Goal: Book appointment/travel/reservation

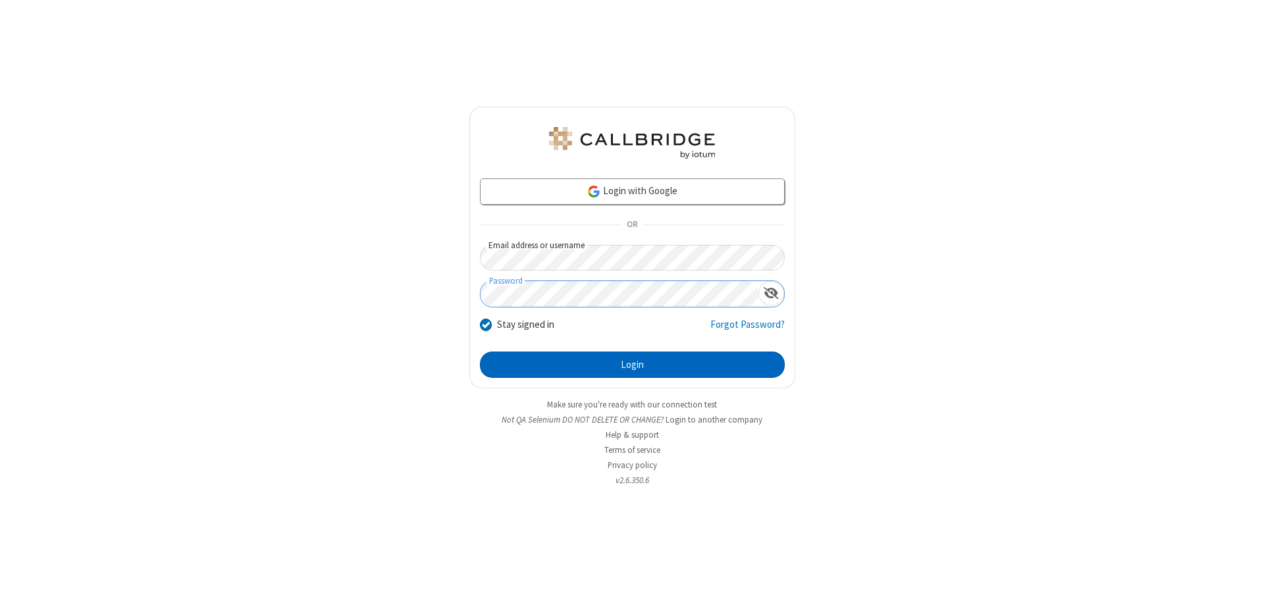
click at [632, 365] on button "Login" at bounding box center [632, 365] width 305 height 26
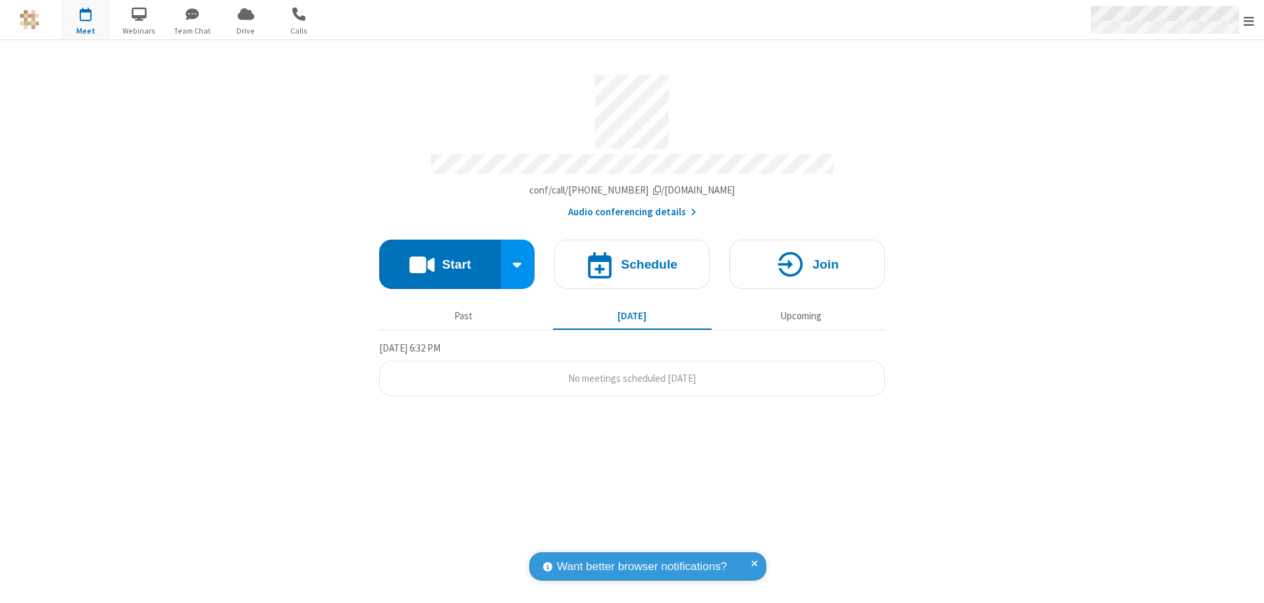
click at [1249, 20] on span "Open menu" at bounding box center [1249, 20] width 11 height 13
click at [86, 20] on span "button" at bounding box center [85, 14] width 49 height 22
click at [632, 258] on h4 "Schedule" at bounding box center [649, 264] width 57 height 13
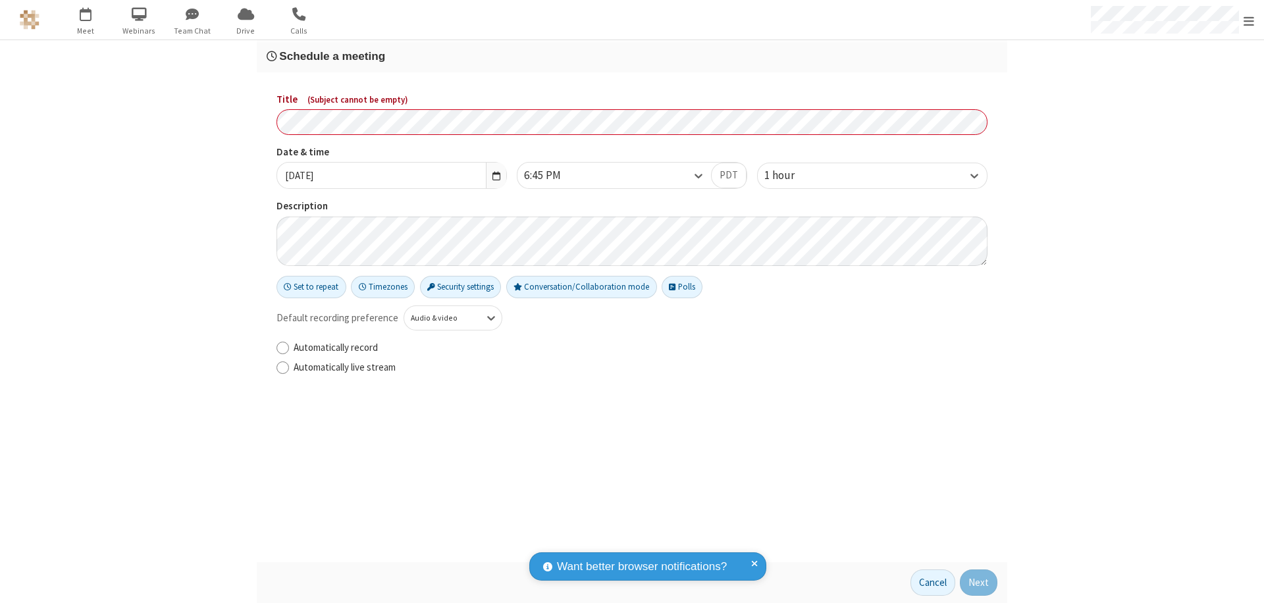
click at [632, 56] on h3 "Schedule a meeting" at bounding box center [632, 56] width 731 height 13
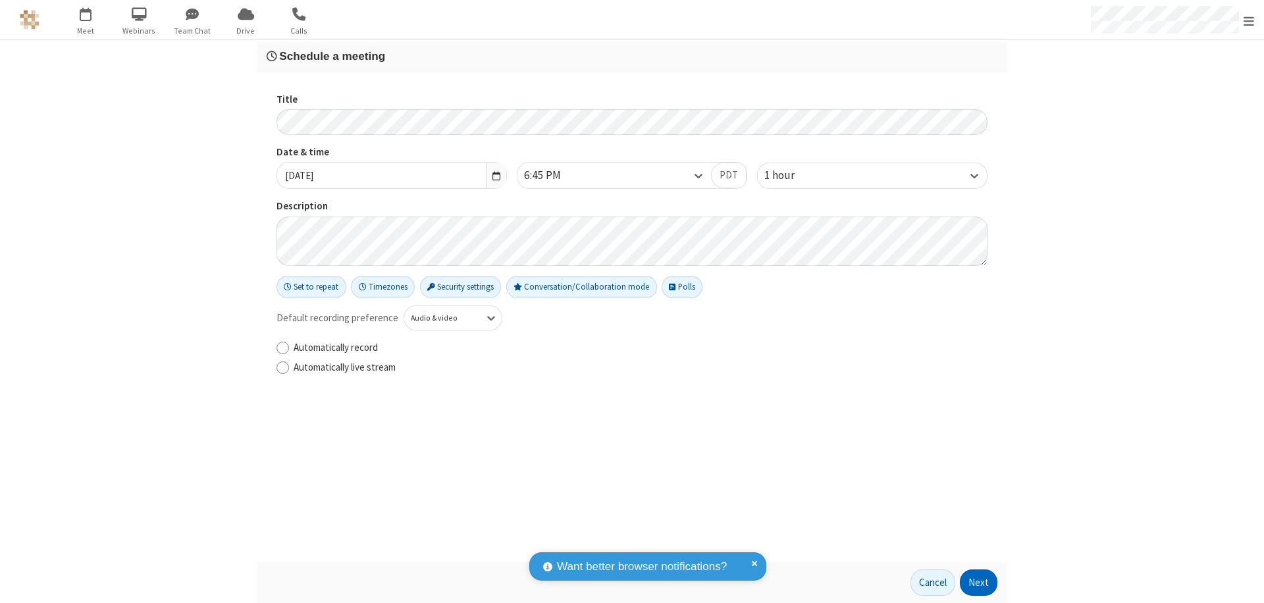
click at [979, 583] on button "Next" at bounding box center [979, 582] width 38 height 26
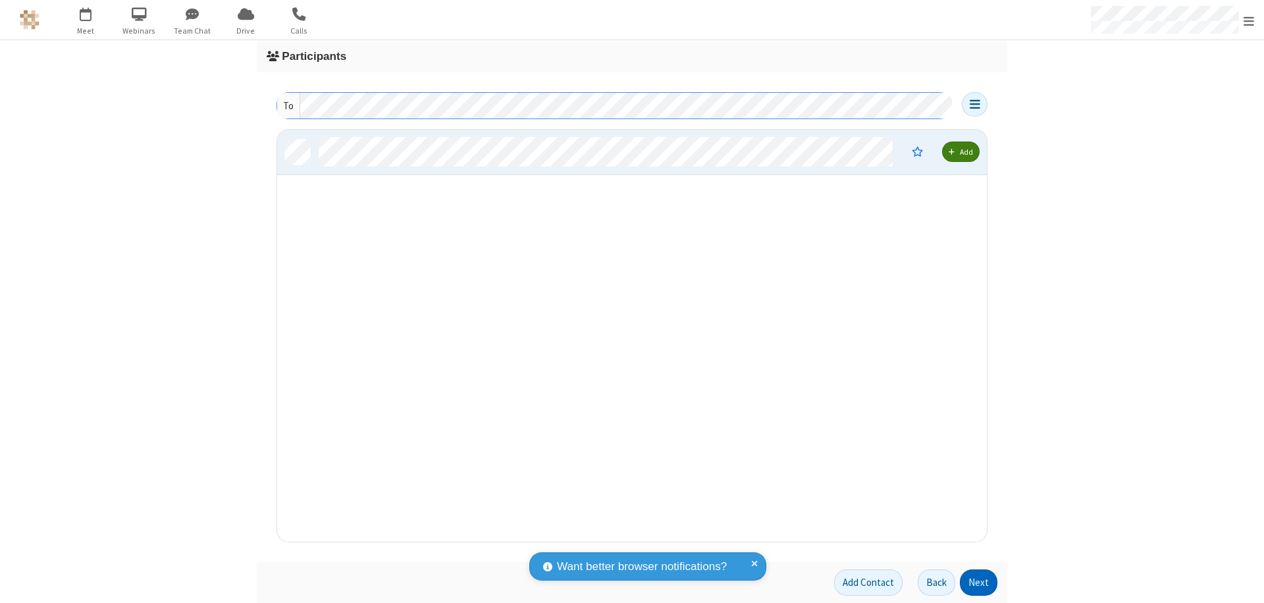
click at [979, 583] on button "Next" at bounding box center [979, 582] width 38 height 26
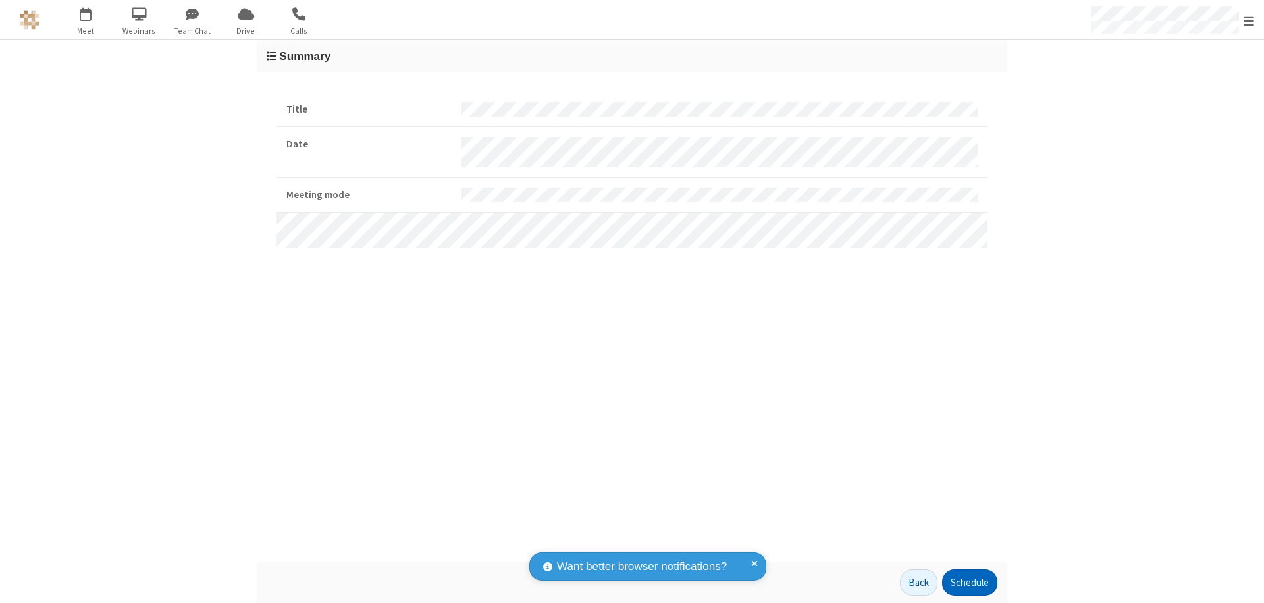
click at [969, 583] on button "Schedule" at bounding box center [969, 582] width 55 height 26
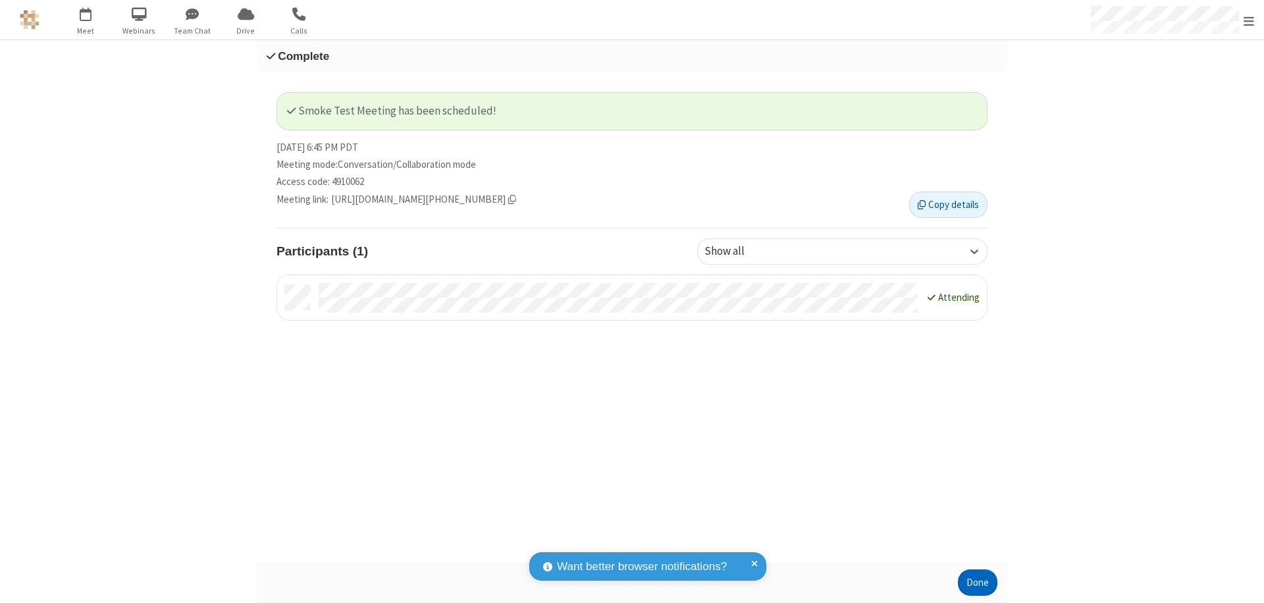
click at [978, 583] on button "Done" at bounding box center [978, 582] width 40 height 26
